Goal: Information Seeking & Learning: Check status

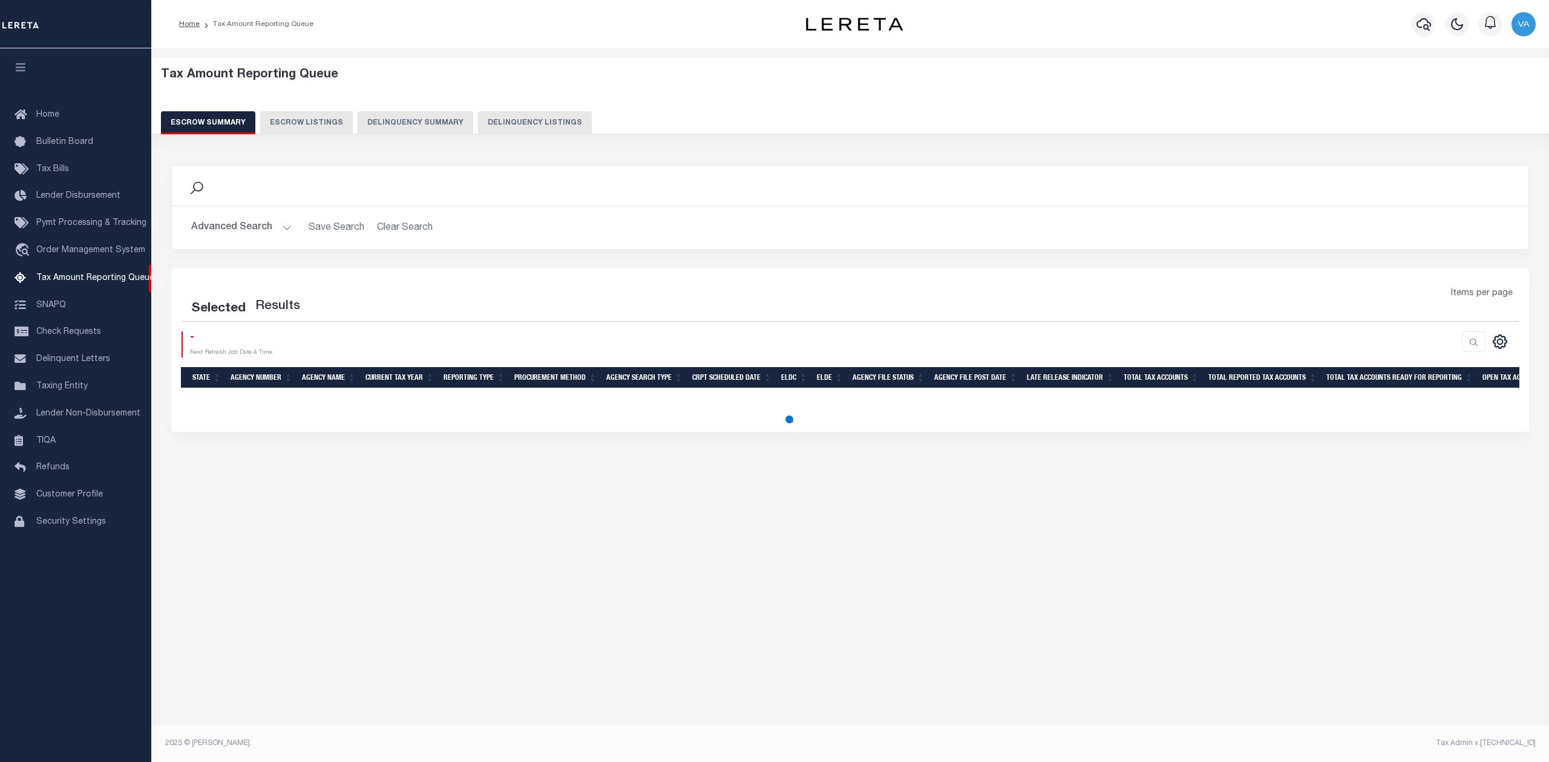
select select "100"
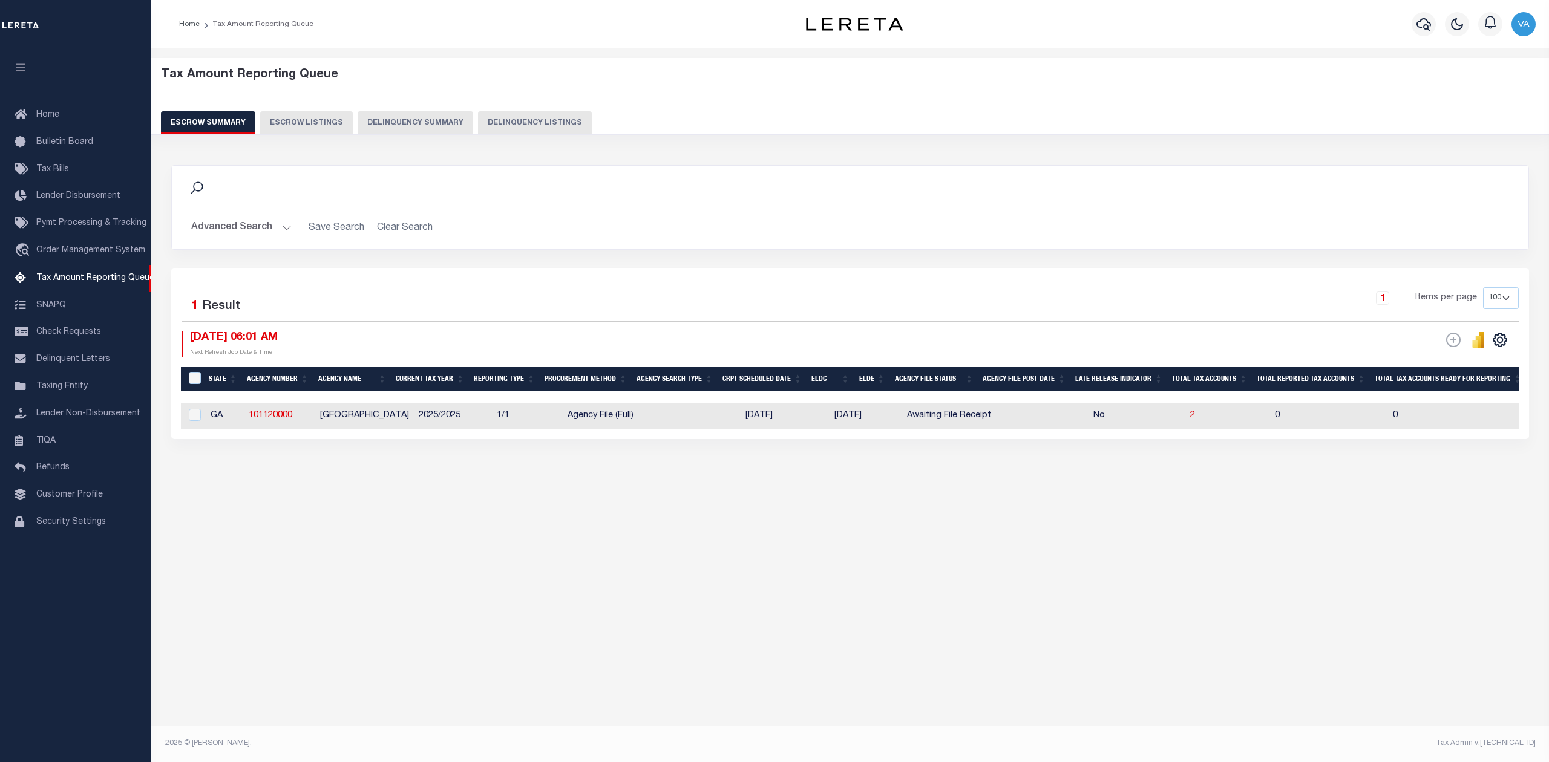
click at [217, 575] on div "Tax Amount Reporting Queue Escrow Summary Escrow Listings In" at bounding box center [849, 391] width 1397 height 686
click at [230, 226] on button "Advanced Search" at bounding box center [241, 228] width 100 height 24
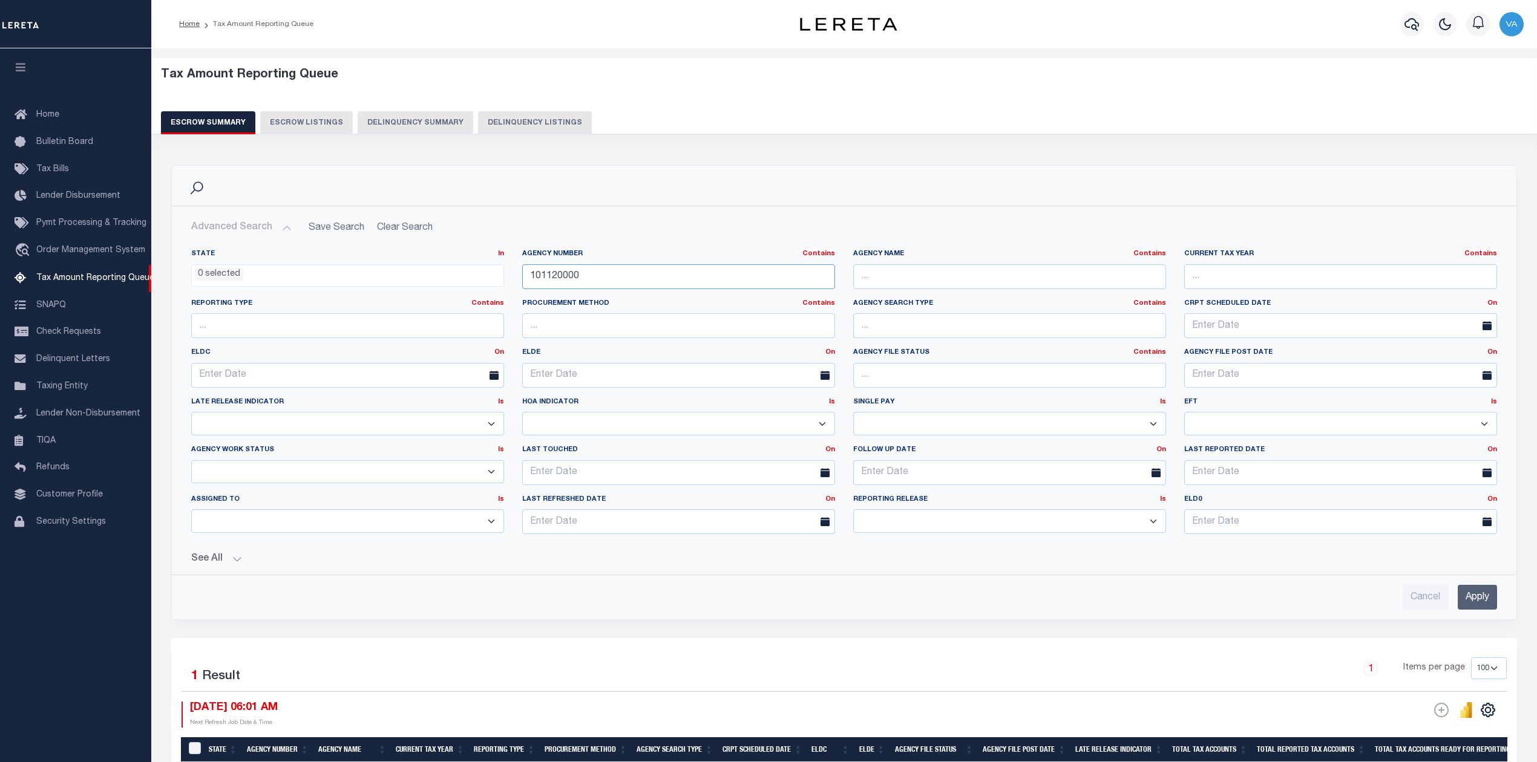
drag, startPoint x: 586, startPoint y: 276, endPoint x: 483, endPoint y: 276, distance: 103.4
click at [483, 276] on div "State In In AK AL AR AZ CA CO CT DC DE FL GA GU HI IA ID IL IN KS [GEOGRAPHIC_D…" at bounding box center [844, 396] width 1324 height 295
paste input "290070211"
click at [1465, 598] on input "Apply" at bounding box center [1476, 597] width 39 height 25
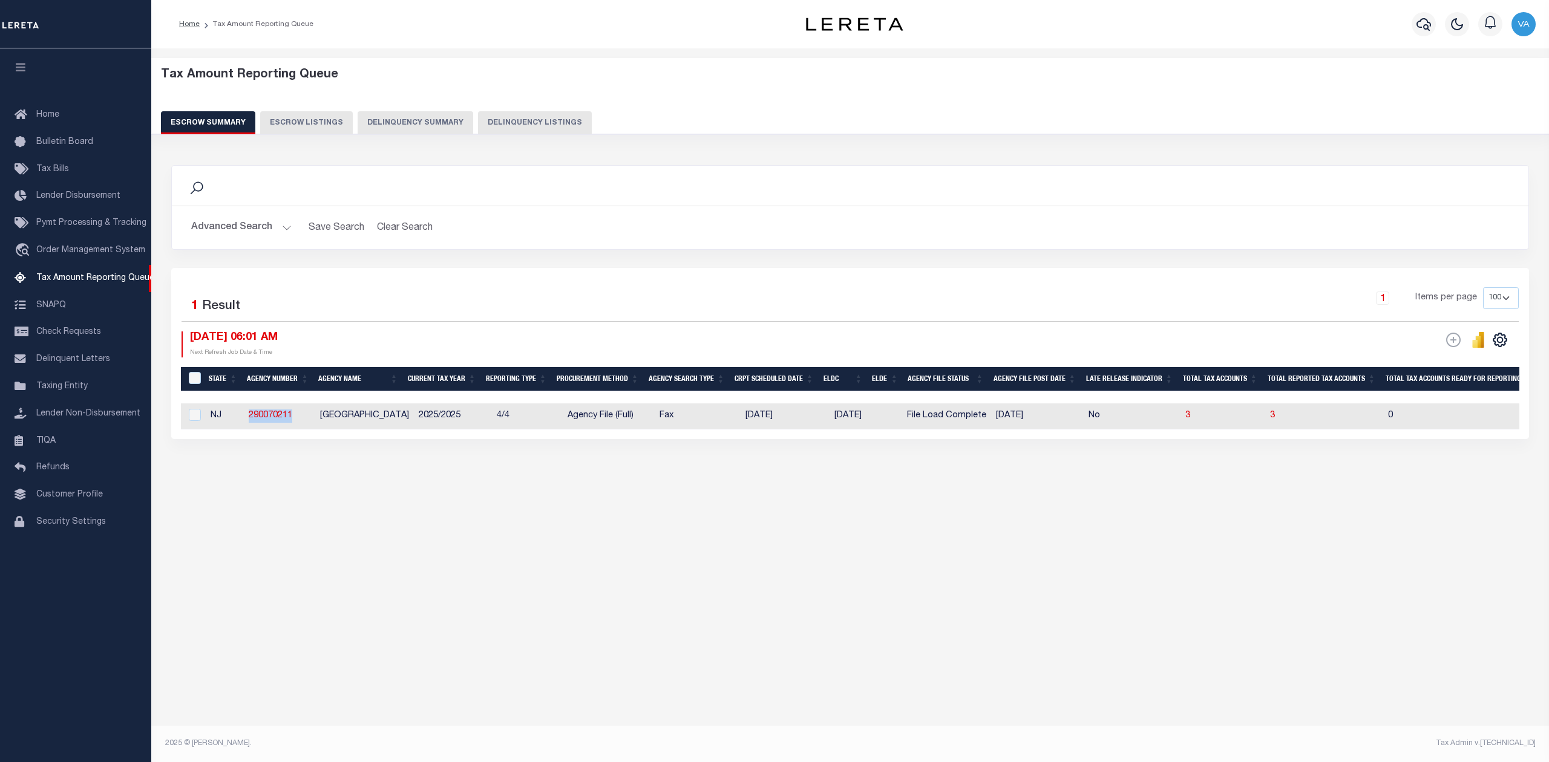
drag, startPoint x: 295, startPoint y: 414, endPoint x: 231, endPoint y: 413, distance: 64.2
click at [231, 413] on tr "NJ 290070211 [GEOGRAPHIC_DATA] 2025/2025 4/4 Agency File (Full) Fax [DATE] [DAT…" at bounding box center [1428, 417] width 2495 height 26
copy tr "290070211"
click at [248, 226] on button "Advanced Search" at bounding box center [241, 228] width 100 height 24
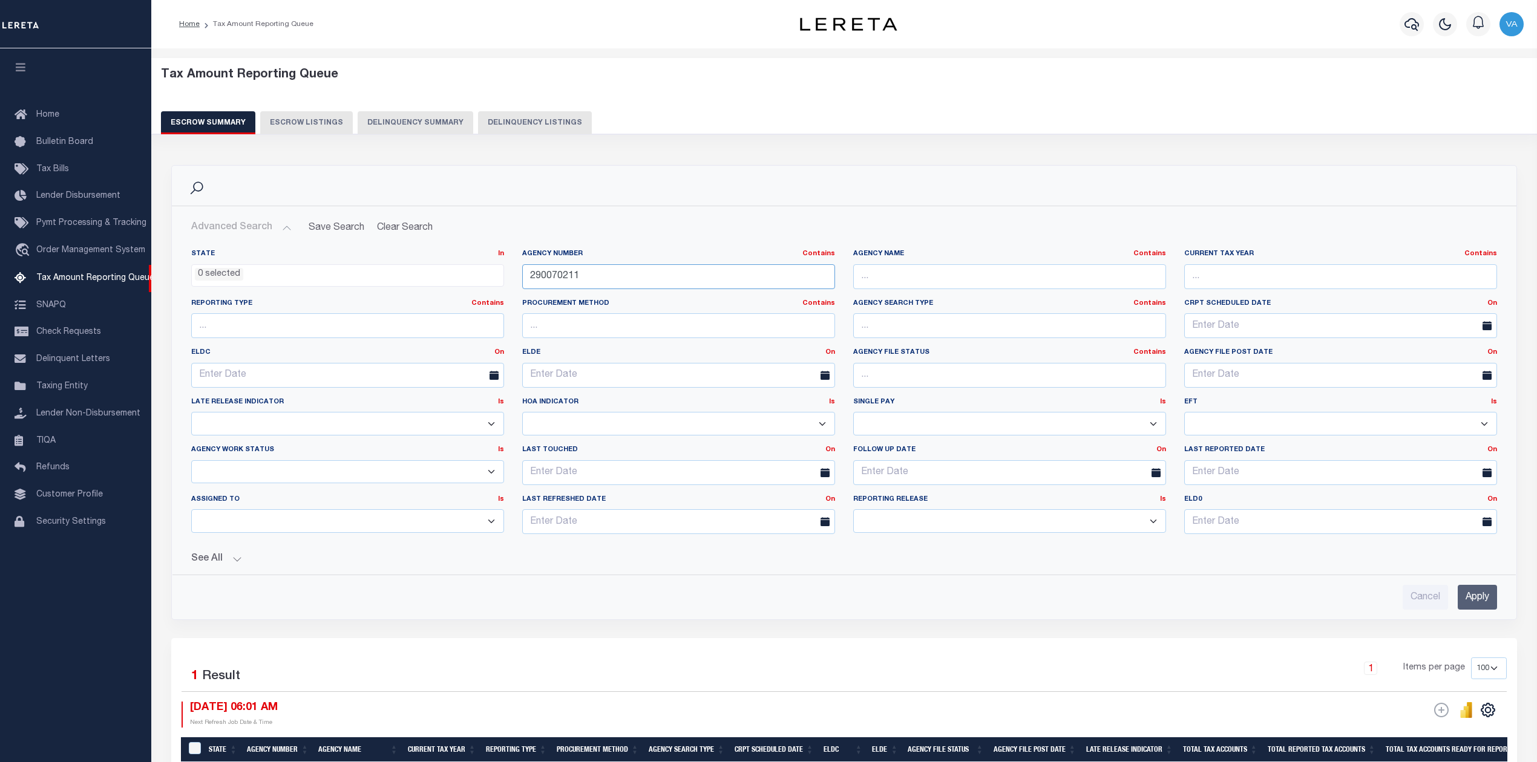
drag, startPoint x: 596, startPoint y: 278, endPoint x: 516, endPoint y: 279, distance: 80.5
click at [516, 279] on div "Agency Number Contains Contains Is 290070211" at bounding box center [678, 274] width 331 height 50
paste input "42252200"
type input "422522001"
click at [1495, 596] on input "Apply" at bounding box center [1476, 597] width 39 height 25
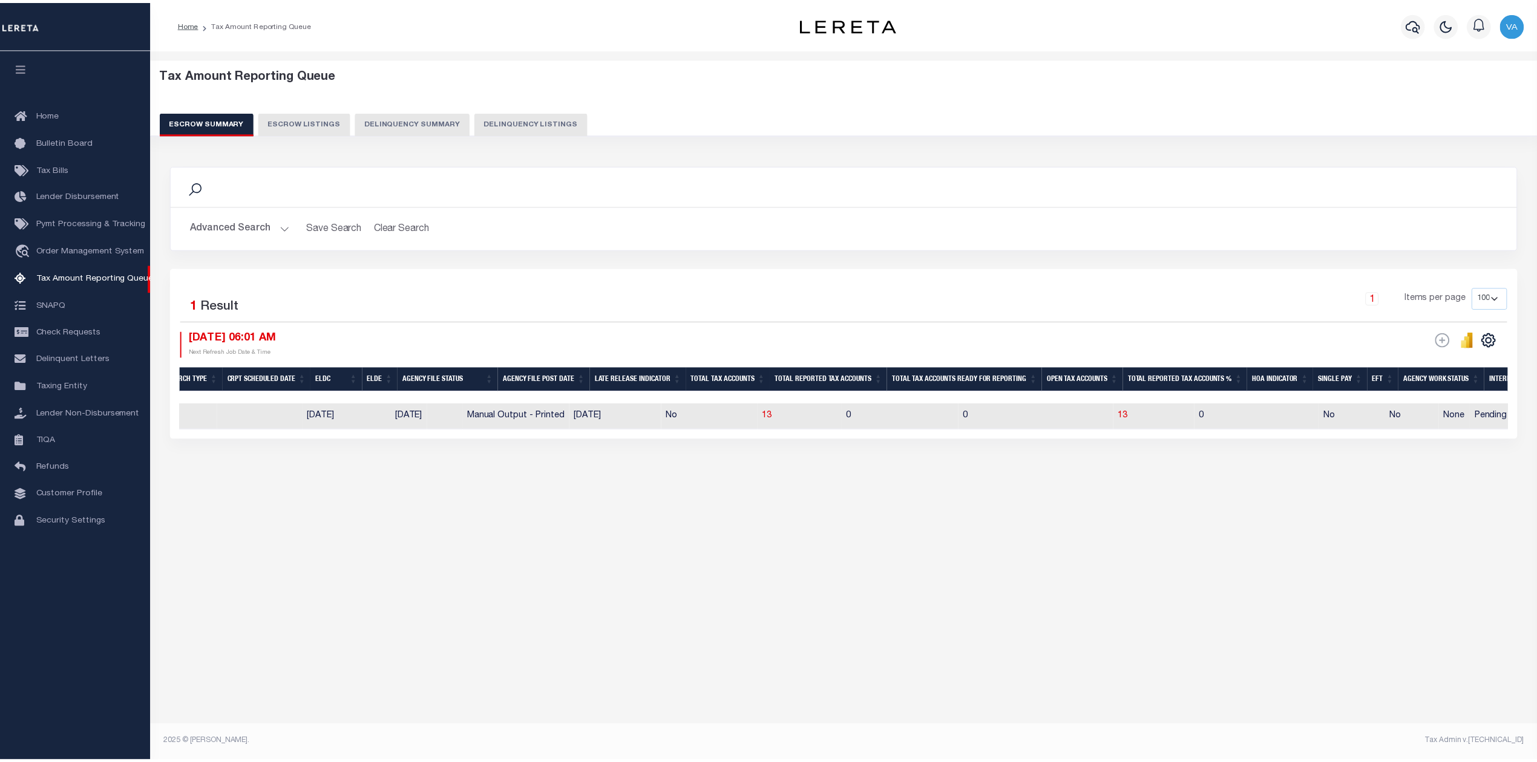
scroll to position [0, 569]
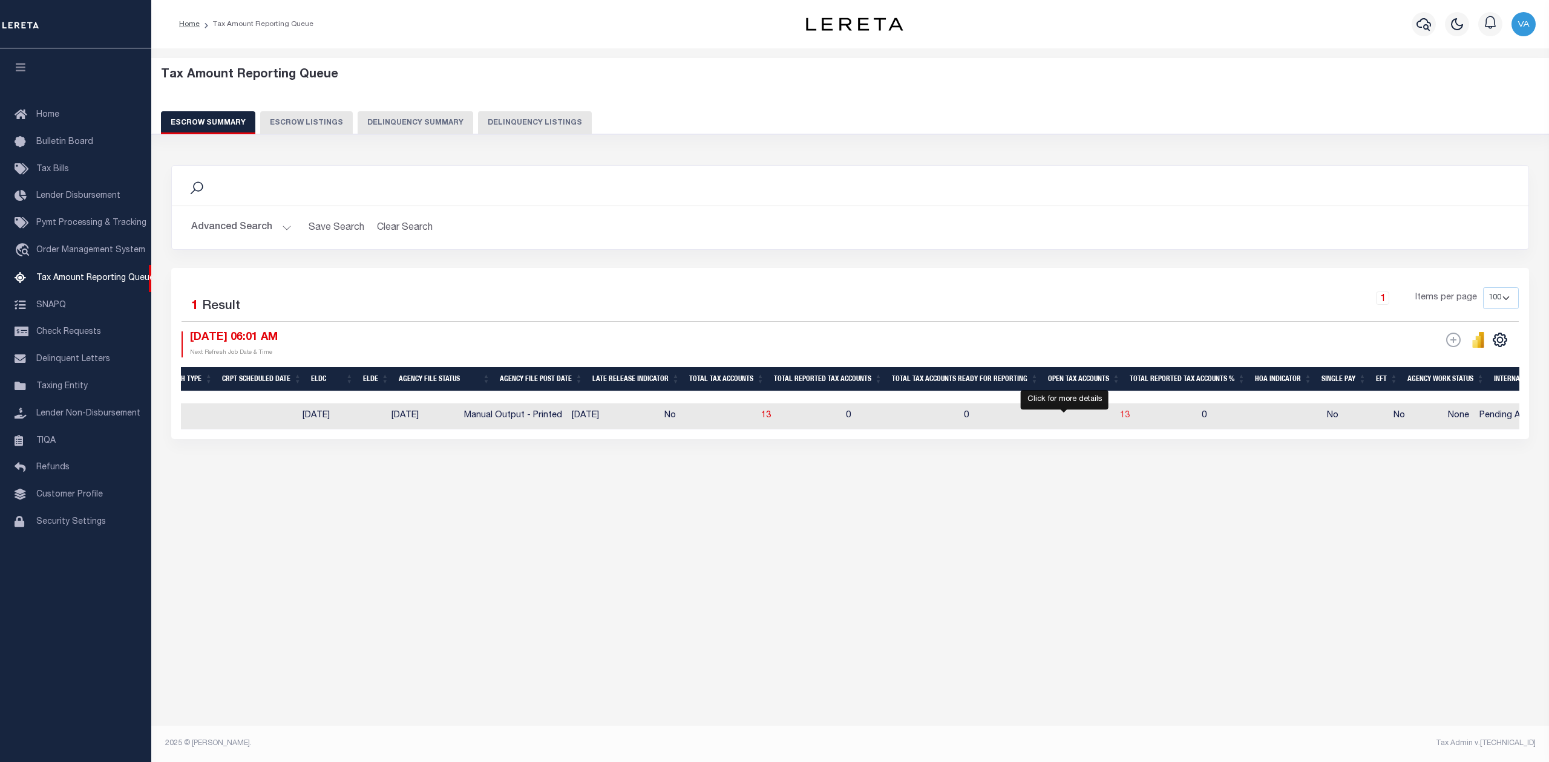
click at [1120, 417] on span "13" at bounding box center [1125, 415] width 10 height 8
select select "100"
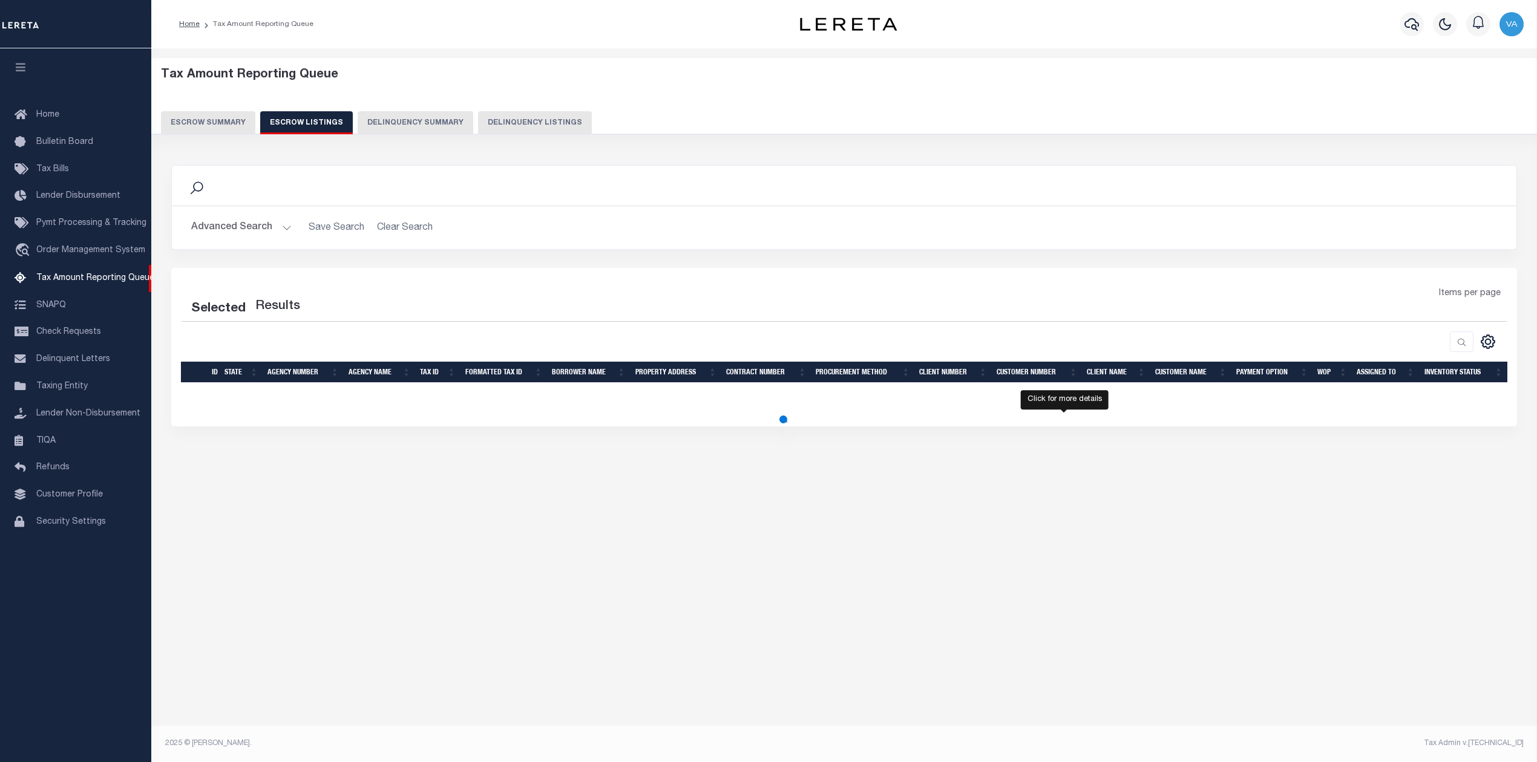
select select "100"
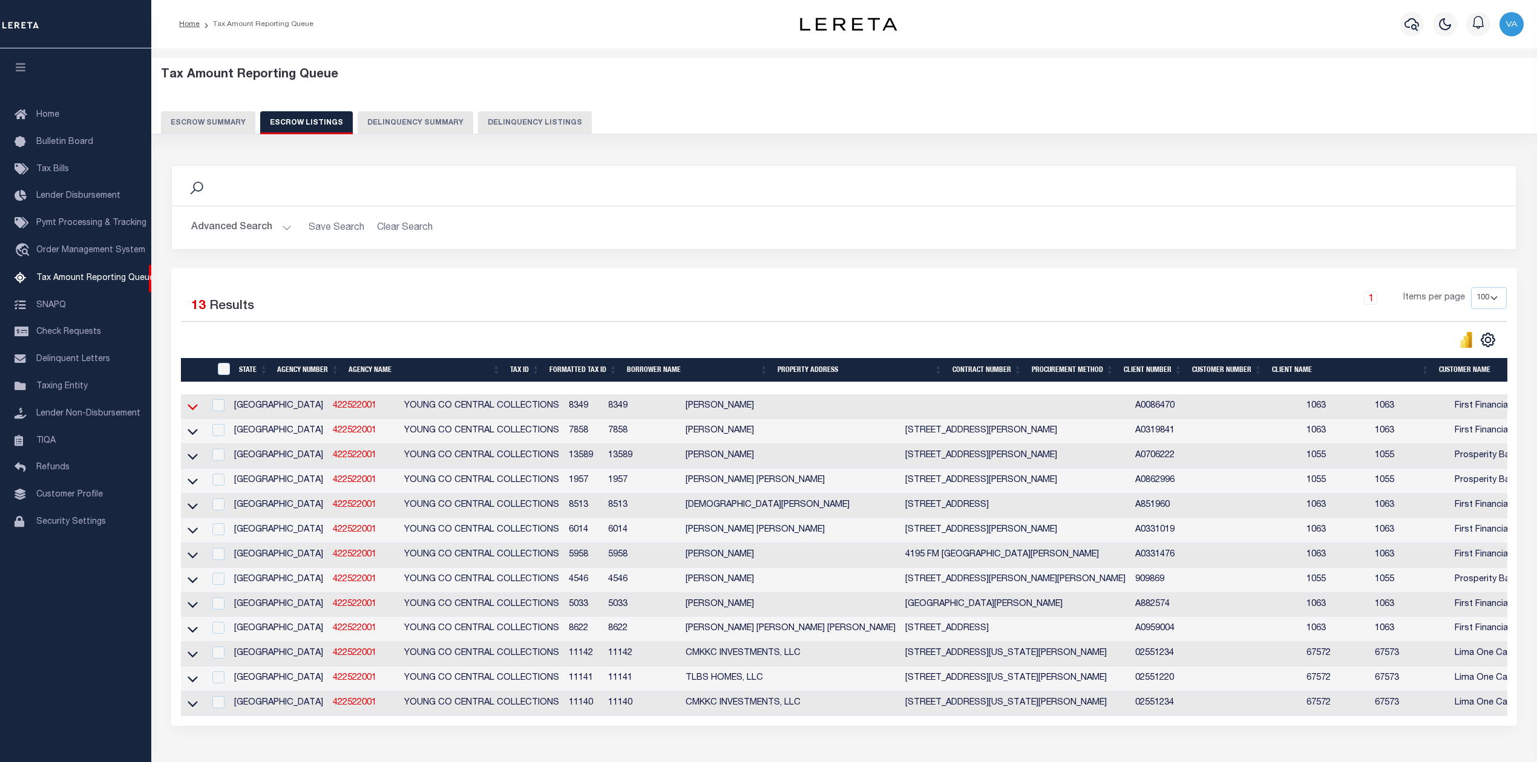
click at [192, 412] on icon at bounding box center [193, 406] width 10 height 13
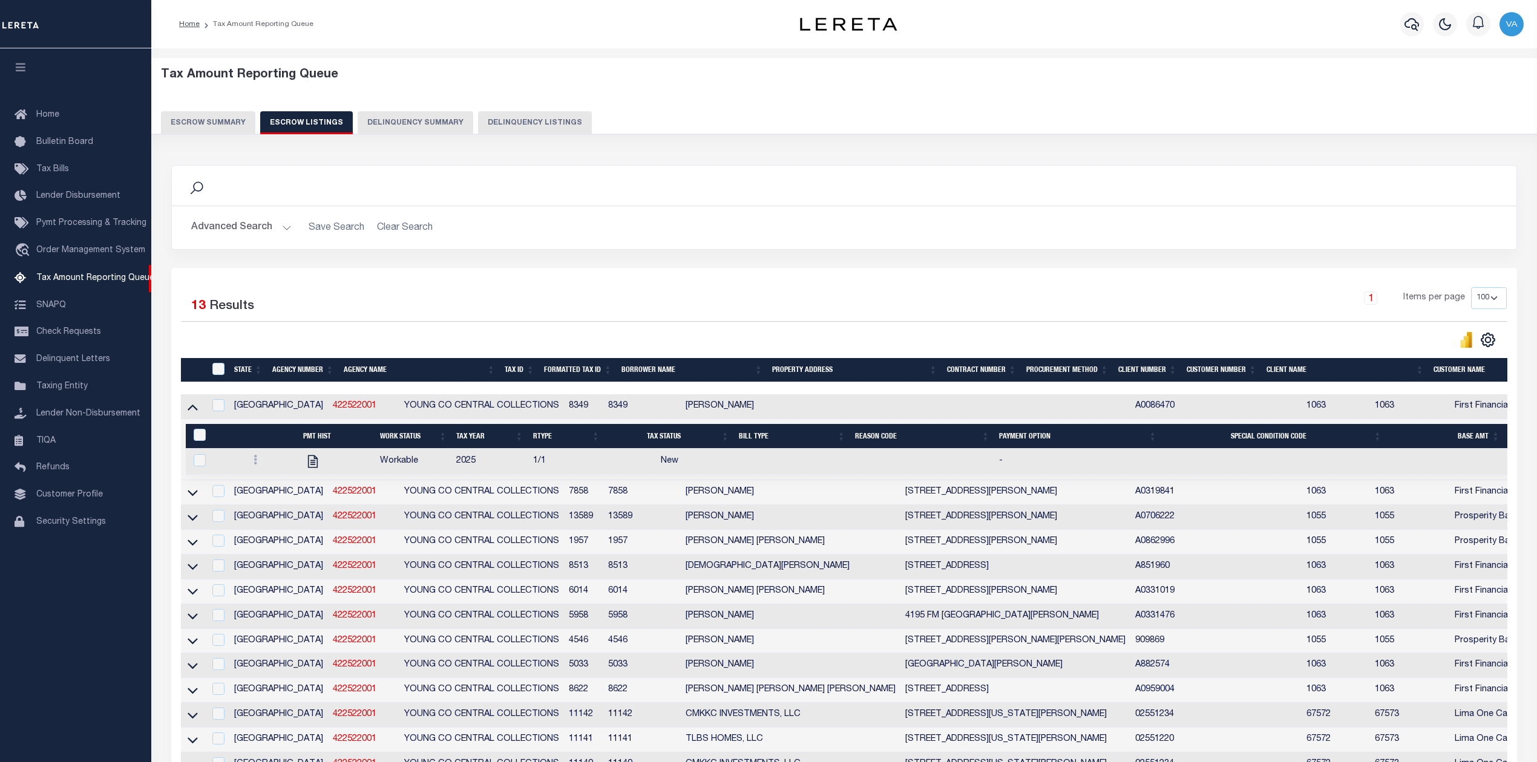
click at [269, 284] on div "Selected 13 Results 1 Items per page 10 25 50 100 500" at bounding box center [843, 527] width 1345 height 519
